Goal: Task Accomplishment & Management: Manage account settings

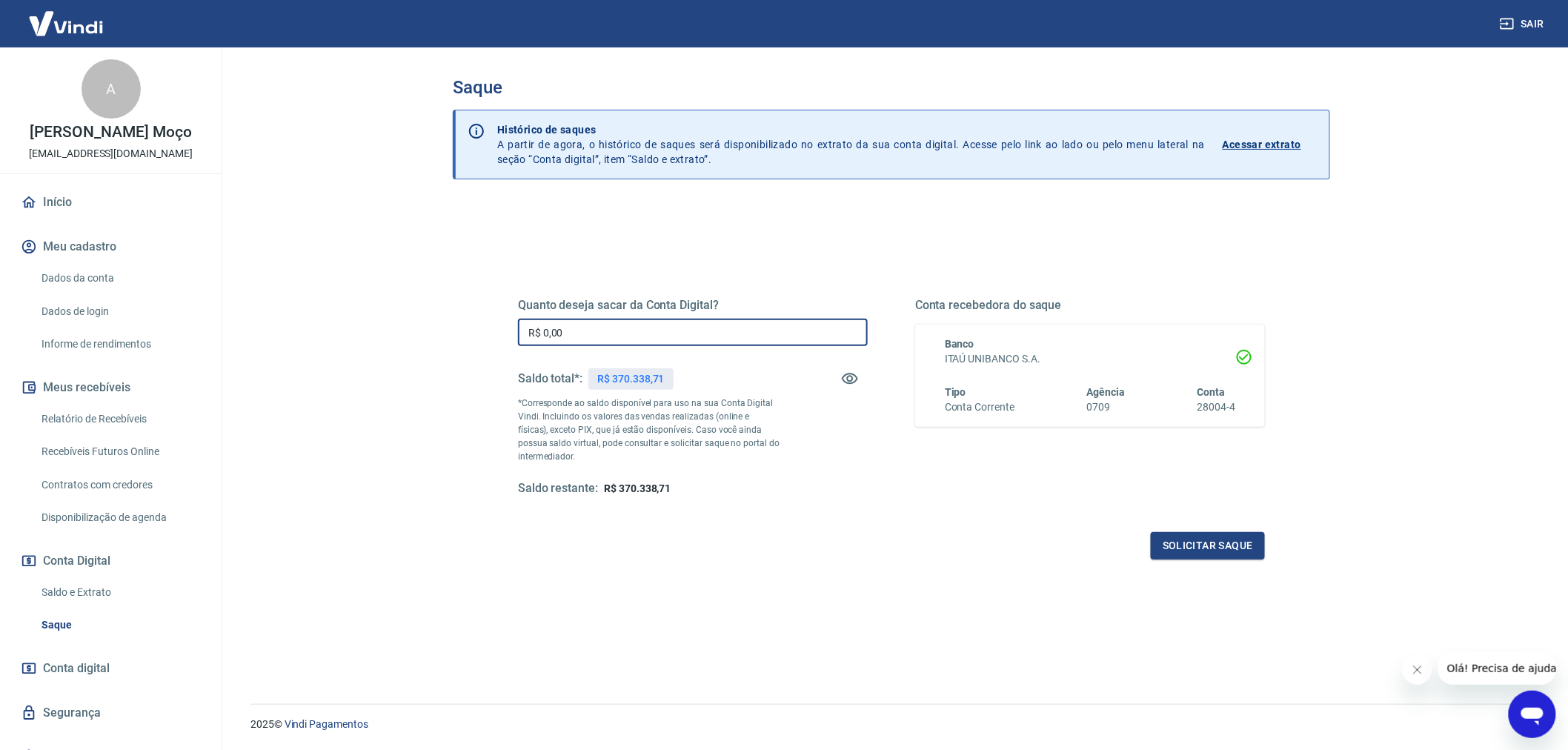
click at [675, 336] on input "R$ 0,00" at bounding box center [693, 332] width 350 height 28
type input "R$ 100.000,00"
drag, startPoint x: 603, startPoint y: 329, endPoint x: 562, endPoint y: 327, distance: 41.0
click at [562, 327] on input "R$ 100.000,00" at bounding box center [693, 332] width 350 height 28
click at [556, 329] on input "R$ 100.000,00" at bounding box center [693, 332] width 350 height 28
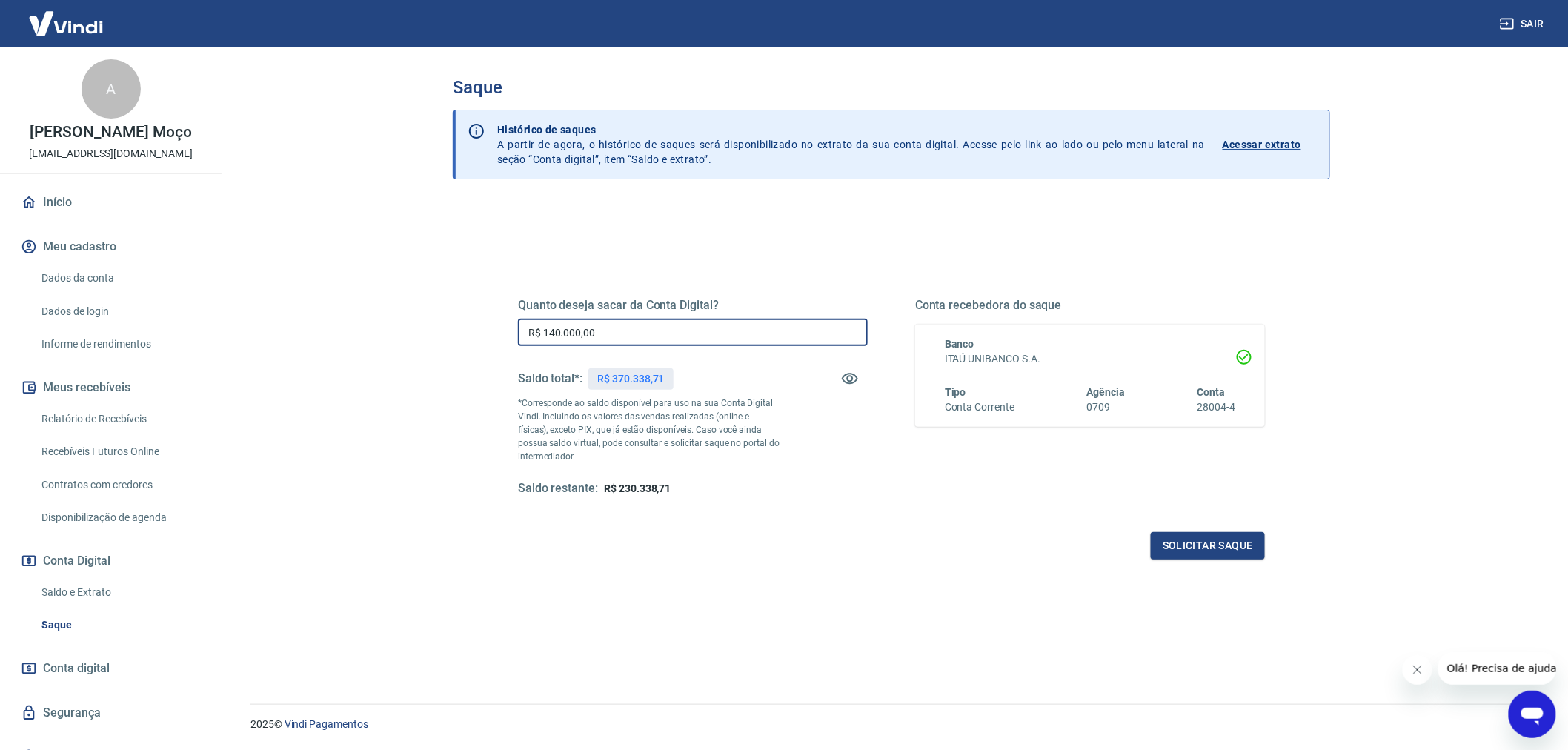
type input "R$ 140.000,00"
click at [757, 482] on div "Saldo restante: R$ 230.338,71" at bounding box center [693, 488] width 350 height 16
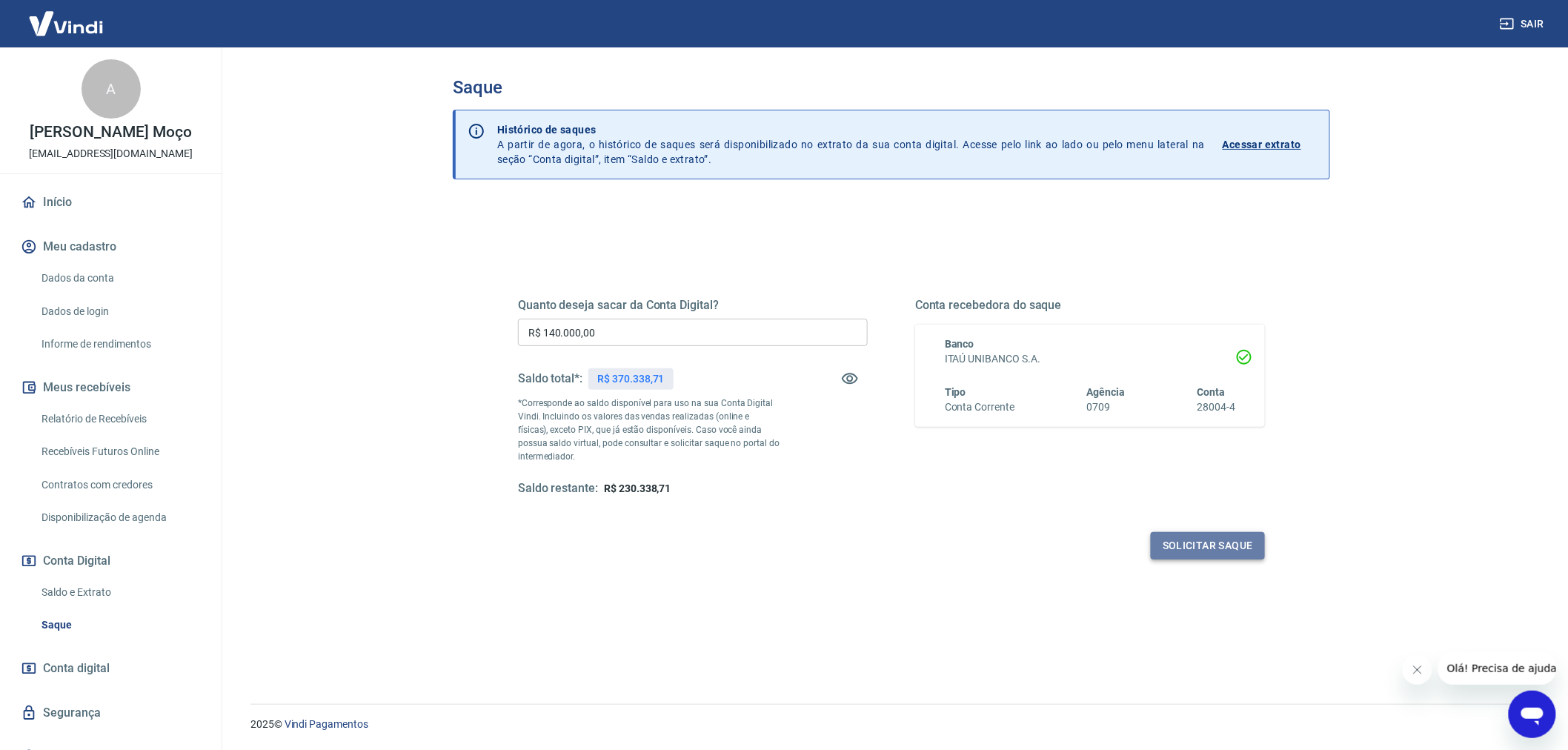
click at [1215, 548] on button "Solicitar saque" at bounding box center [1208, 546] width 114 height 28
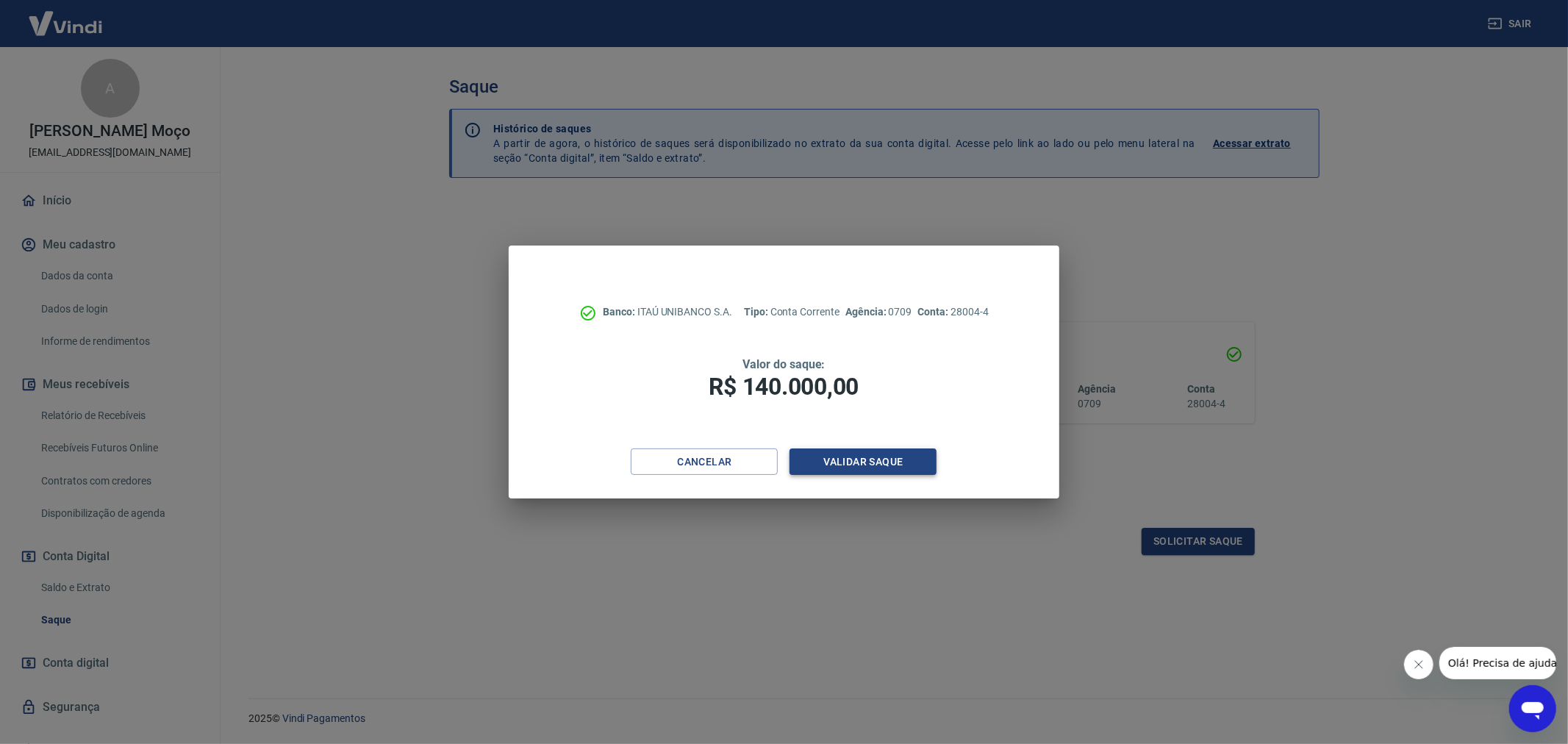
click at [857, 466] on button "Validar saque" at bounding box center [863, 462] width 147 height 27
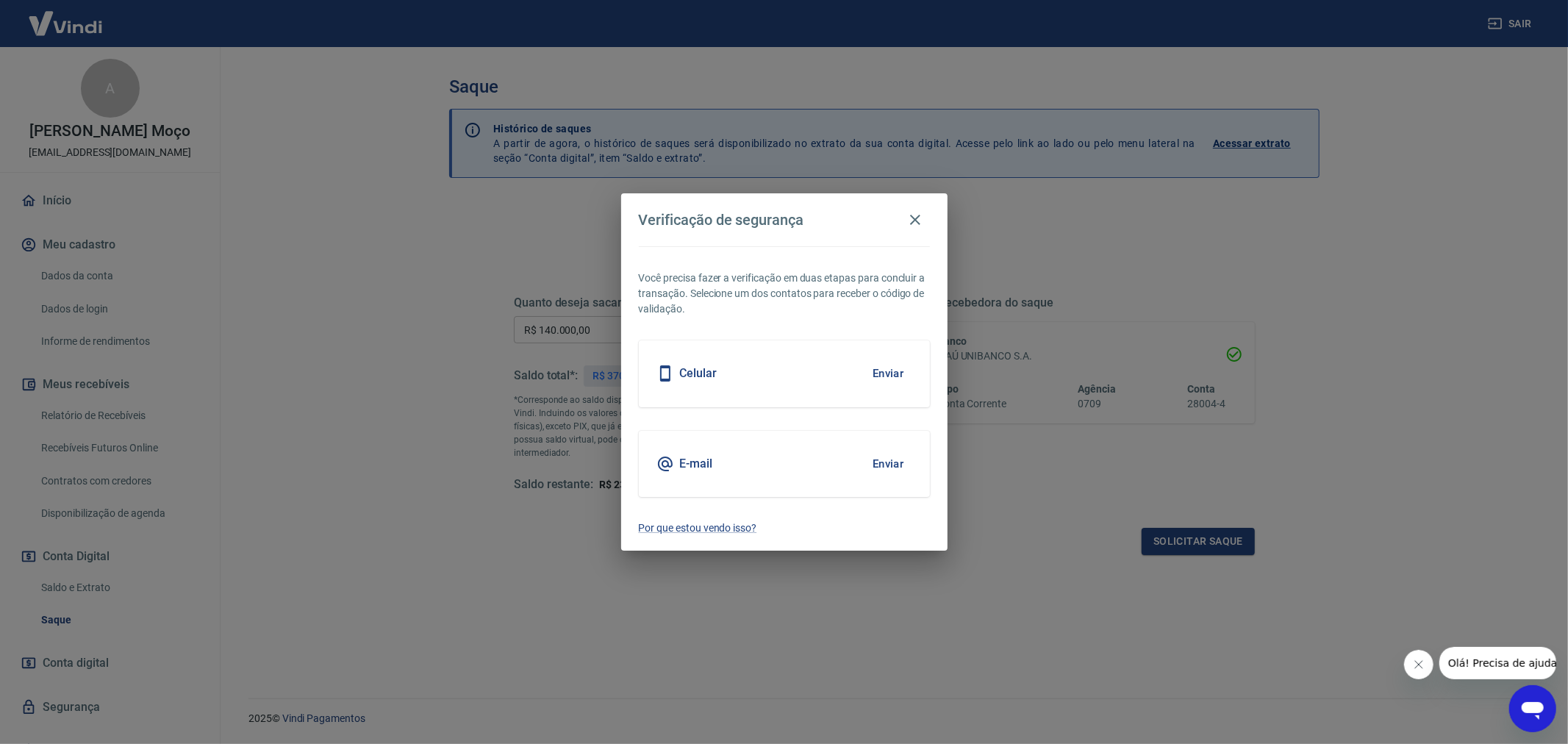
click at [890, 368] on button "Enviar" at bounding box center [889, 373] width 47 height 31
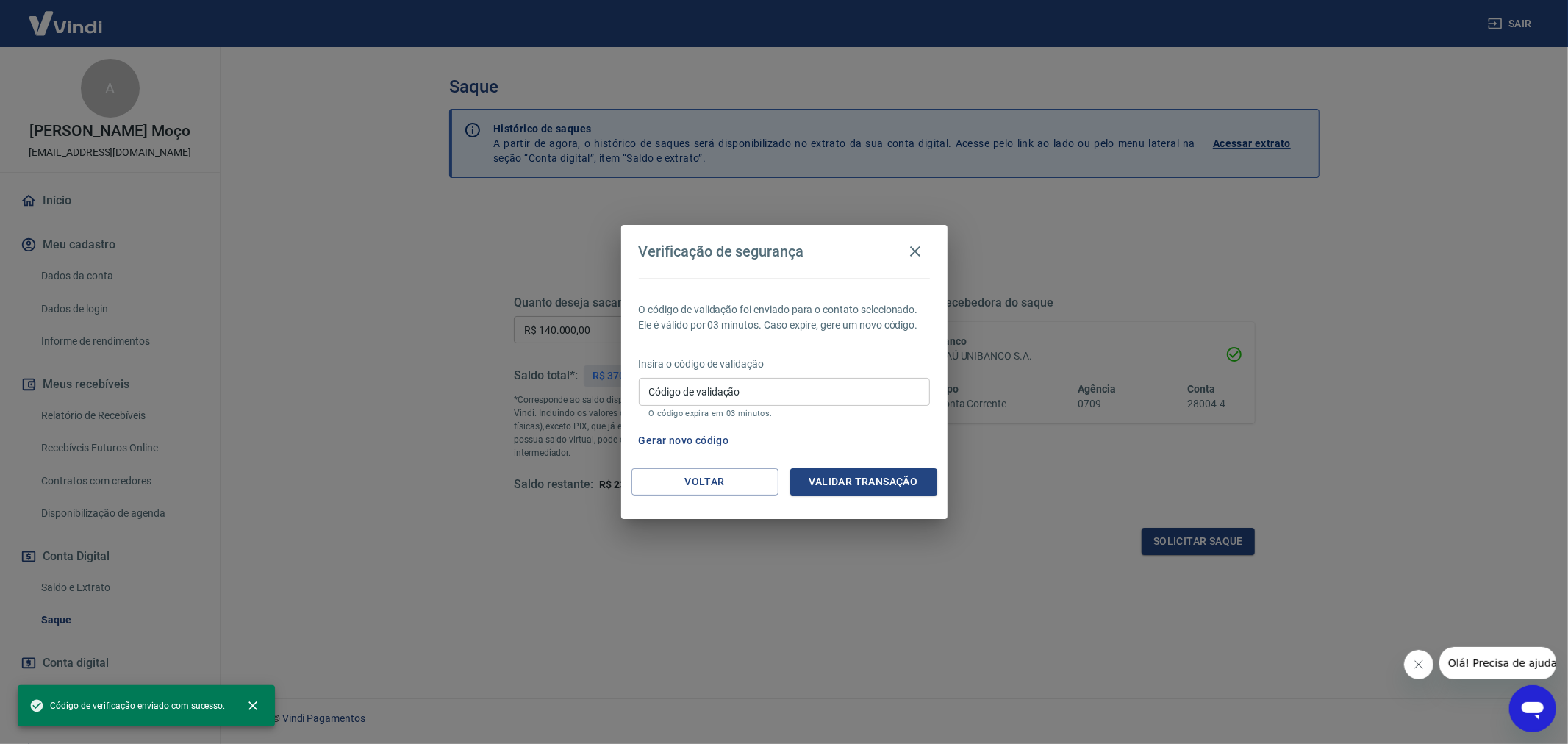
click at [742, 390] on input "Código de validação" at bounding box center [784, 392] width 291 height 27
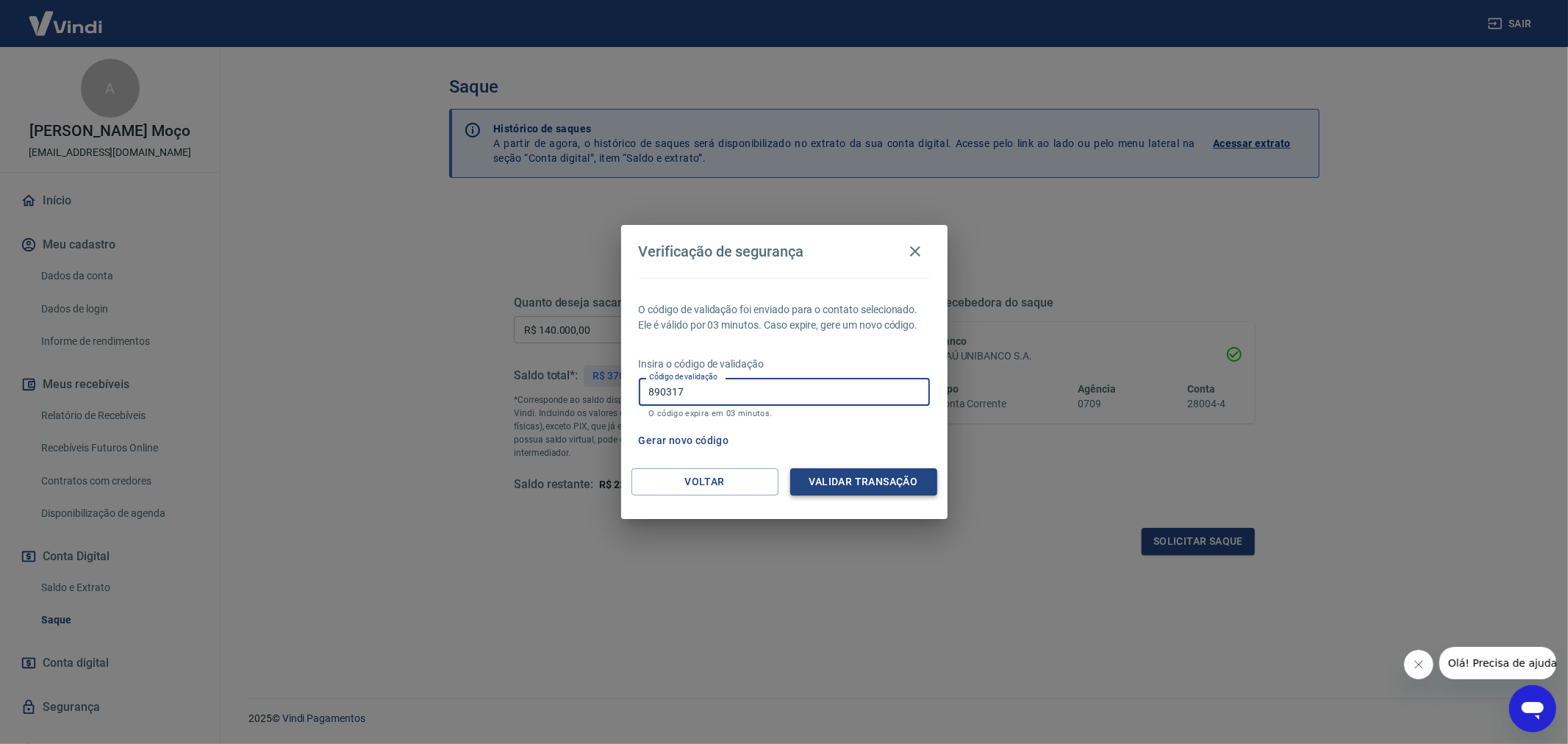
type input "890317"
click at [835, 477] on button "Validar transação" at bounding box center [863, 482] width 147 height 27
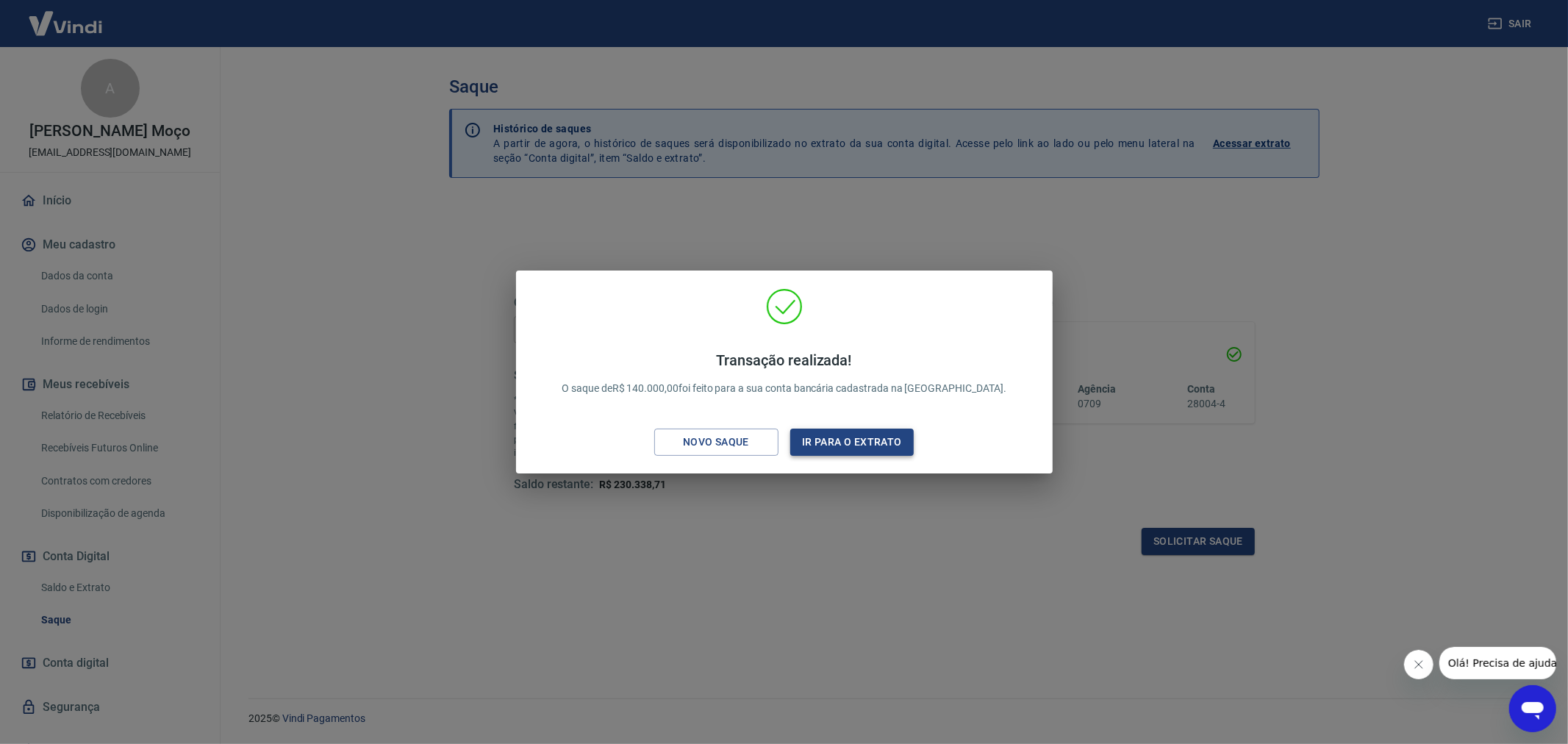
click at [844, 445] on button "Ir para o extrato" at bounding box center [852, 442] width 124 height 27
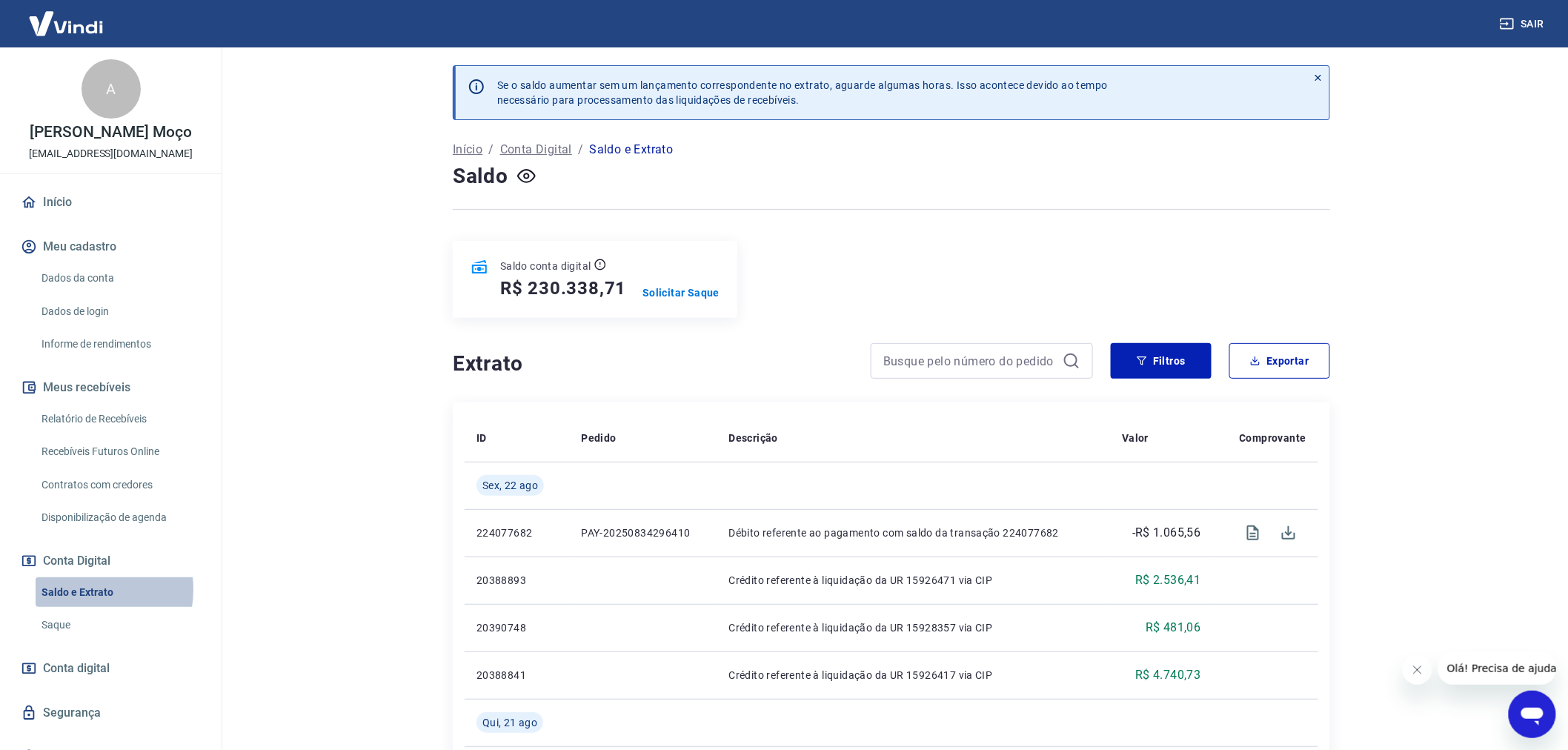
click at [75, 589] on link "Saldo e Extrato" at bounding box center [120, 592] width 168 height 30
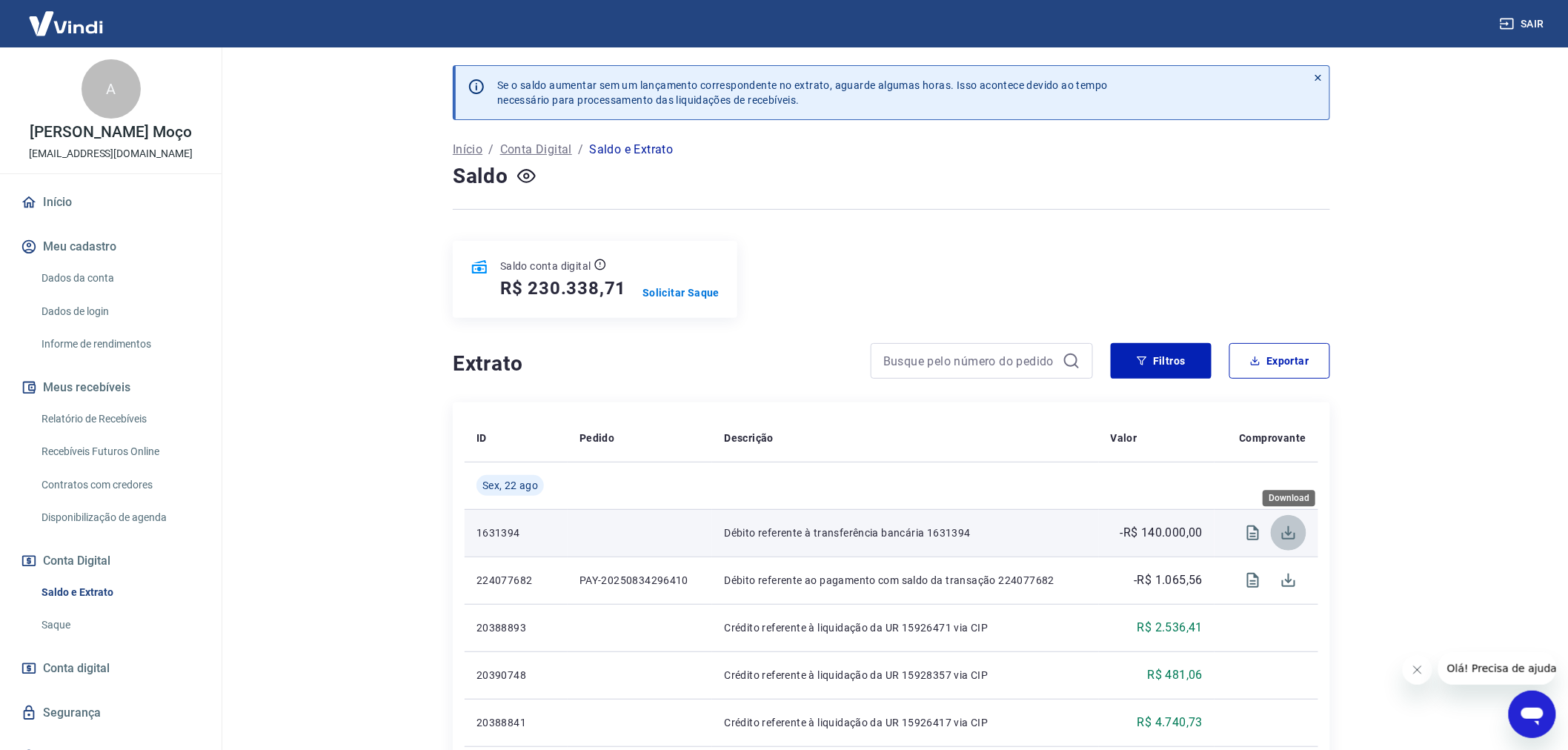
click at [1291, 534] on icon "Download" at bounding box center [1289, 533] width 13 height 13
